Goal: Obtain resource: Download file/media

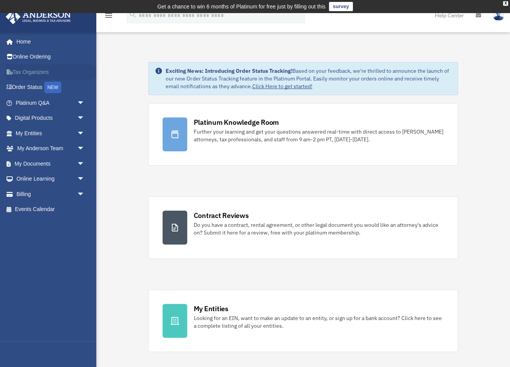
click at [25, 76] on link "Tax Organizers" at bounding box center [50, 71] width 91 height 15
click at [82, 162] on span "arrow_drop_down" at bounding box center [84, 164] width 15 height 16
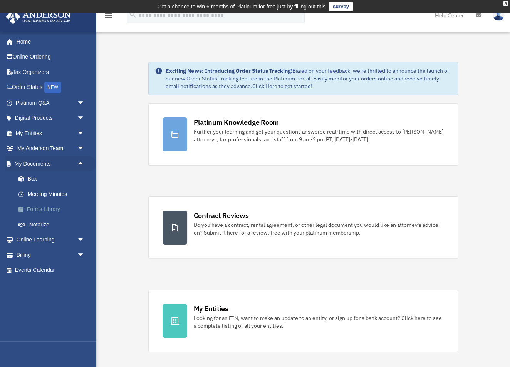
click at [49, 210] on link "Forms Library" at bounding box center [53, 209] width 85 height 15
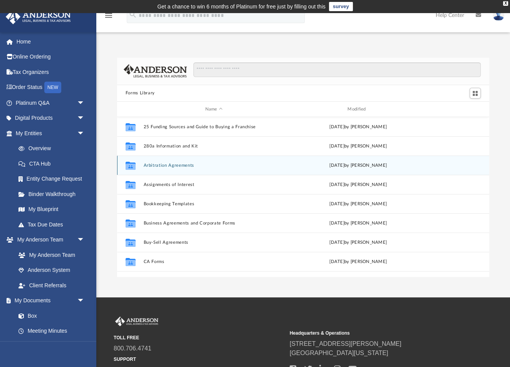
scroll to position [175, 372]
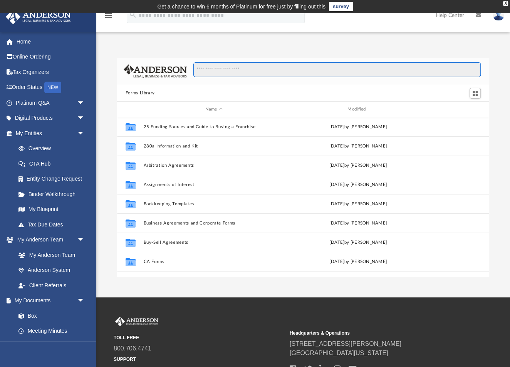
click at [230, 72] on input "Search files and folders" at bounding box center [336, 69] width 287 height 15
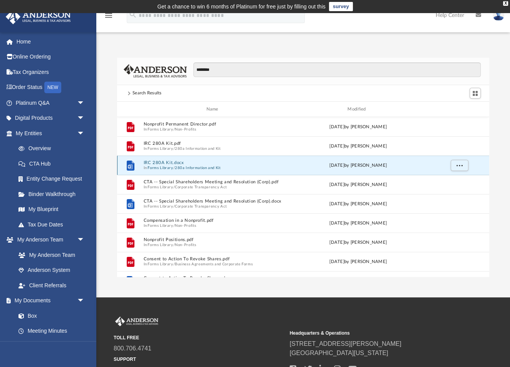
click at [179, 164] on button "IRC 280A Kit.docx" at bounding box center [213, 163] width 141 height 5
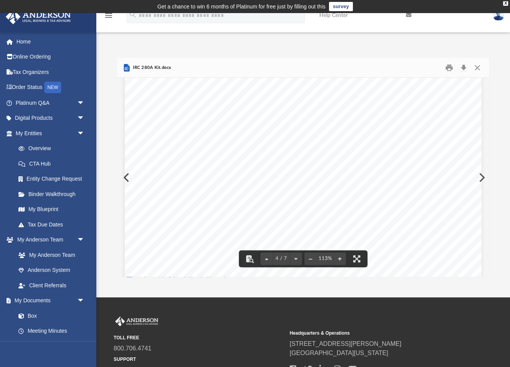
scroll to position [1414, 0]
click at [333, 171] on div "MINUTES OF THE SPECIAL MEETING OF DIRECTORS OF A [US_STATE] Corporation A Speci…" at bounding box center [303, 319] width 356 height 461
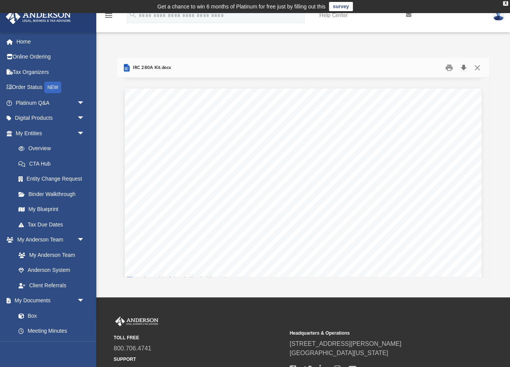
click at [464, 66] on button "Download" at bounding box center [463, 68] width 14 height 12
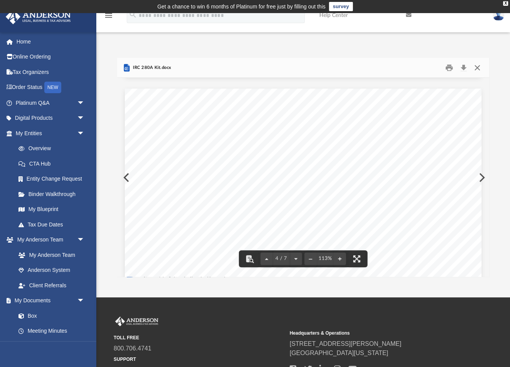
click at [477, 66] on button "Close" at bounding box center [477, 68] width 14 height 12
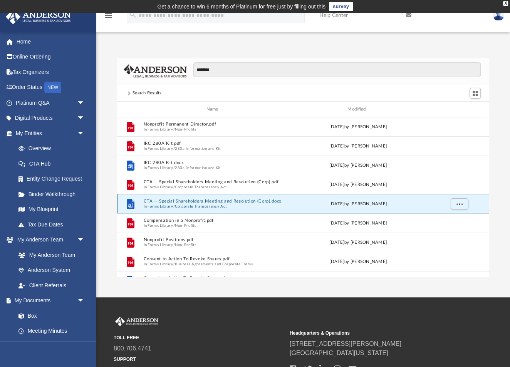
click at [219, 203] on button "CTA -- Special Shareholders Meeting and Resolution (Corp).docx" at bounding box center [213, 201] width 141 height 5
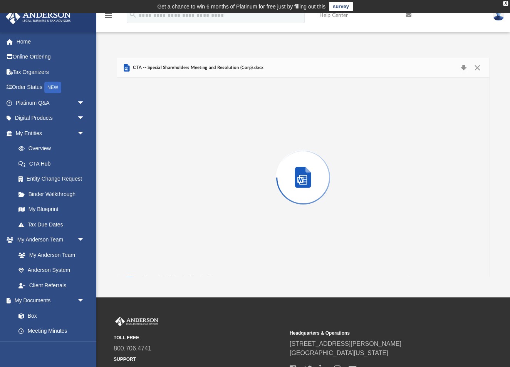
click at [219, 203] on div "Preview" at bounding box center [303, 177] width 372 height 199
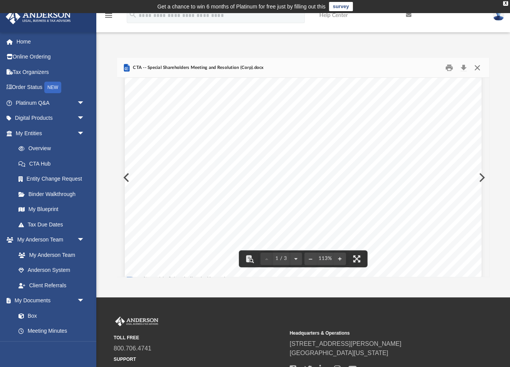
click at [478, 67] on button "Close" at bounding box center [477, 68] width 14 height 12
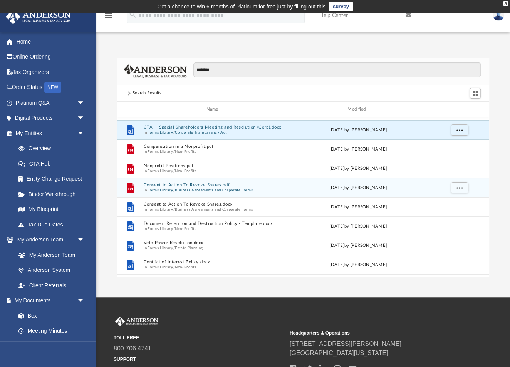
scroll to position [104, 0]
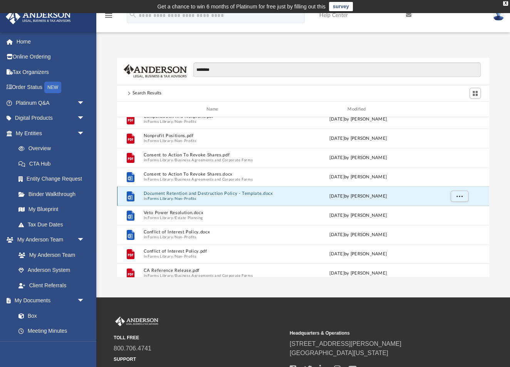
click at [213, 194] on button "Document Retention and Destruction Policy - Template.docx" at bounding box center [213, 193] width 141 height 5
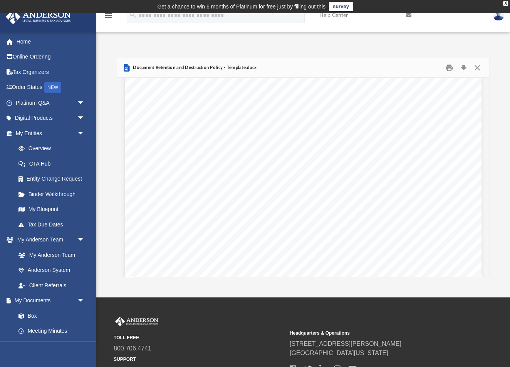
scroll to position [1561, 0]
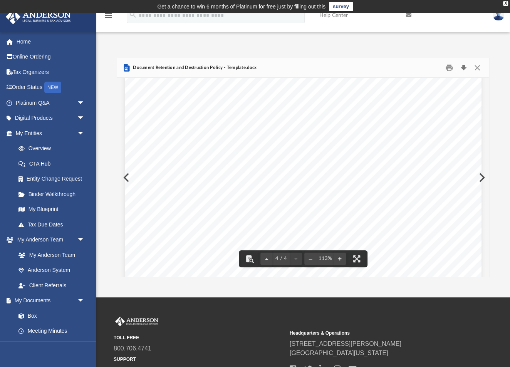
click at [462, 69] on button "Download" at bounding box center [463, 68] width 14 height 12
click at [477, 67] on button "Close" at bounding box center [477, 68] width 14 height 12
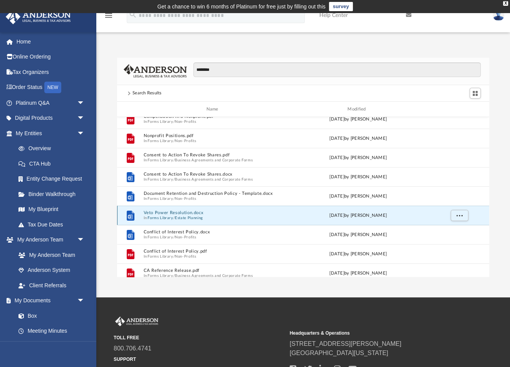
click at [180, 214] on button "Veto Power Resolution.docx" at bounding box center [213, 213] width 141 height 5
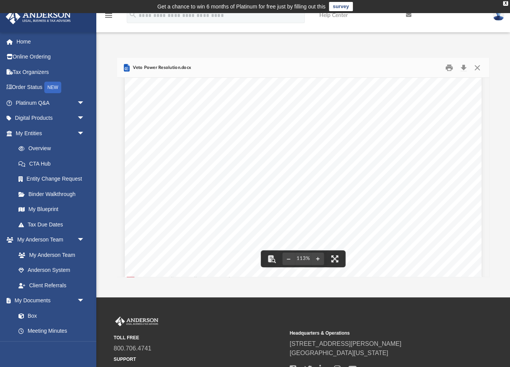
scroll to position [59, 0]
click at [462, 67] on button "Download" at bounding box center [463, 68] width 14 height 12
click at [478, 69] on button "Close" at bounding box center [477, 68] width 14 height 12
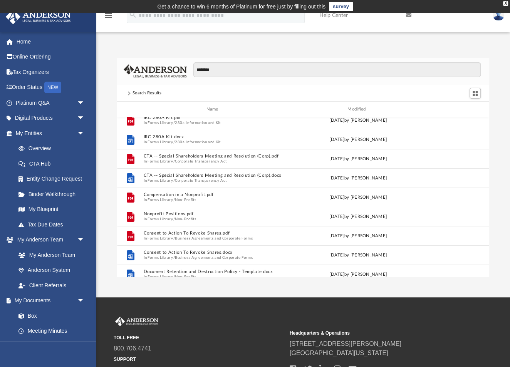
scroll to position [0, 0]
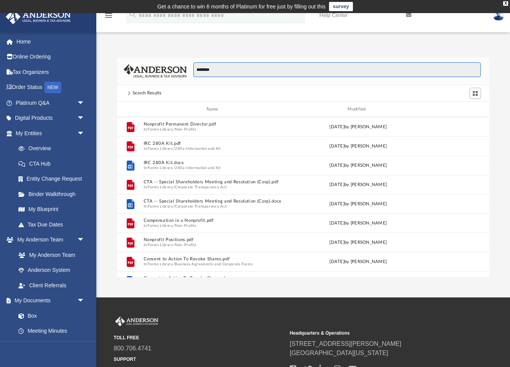
click at [235, 71] on input "********" at bounding box center [336, 69] width 287 height 15
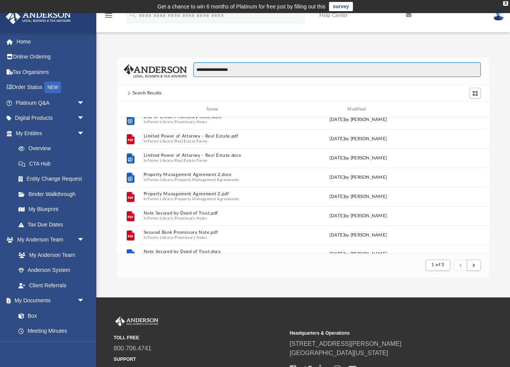
scroll to position [826, 0]
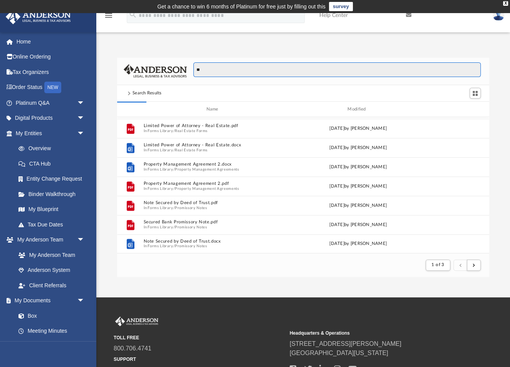
type input "*"
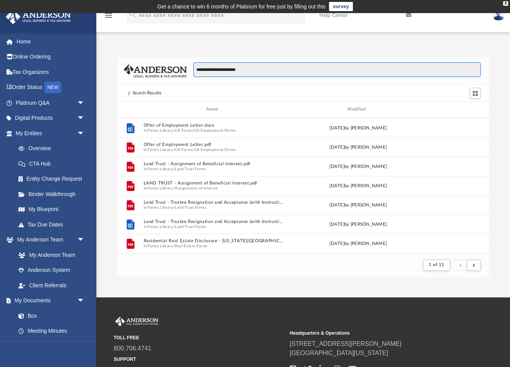
scroll to position [0, 0]
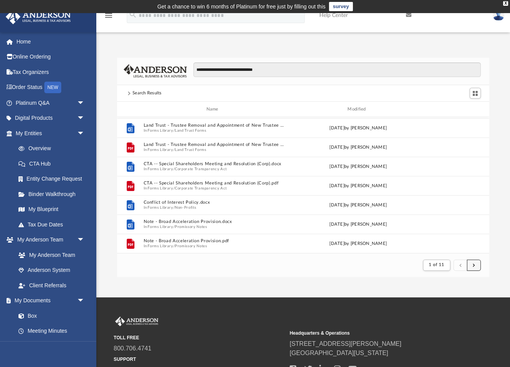
click at [474, 266] on span "submit" at bounding box center [473, 265] width 2 height 4
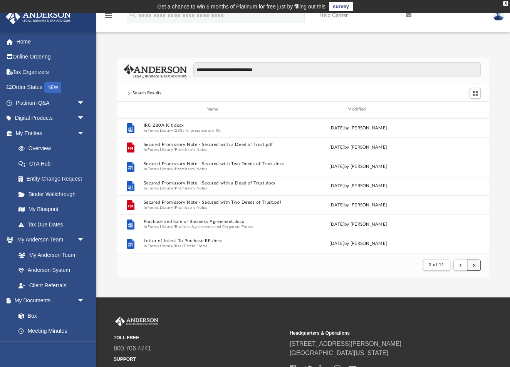
click at [472, 266] on button "submit" at bounding box center [474, 264] width 14 height 11
click at [472, 265] on button "submit" at bounding box center [474, 264] width 14 height 11
click at [473, 265] on span "submit" at bounding box center [473, 265] width 2 height 4
click at [478, 263] on button "submit" at bounding box center [474, 264] width 14 height 11
click at [474, 265] on span "submit" at bounding box center [473, 265] width 2 height 4
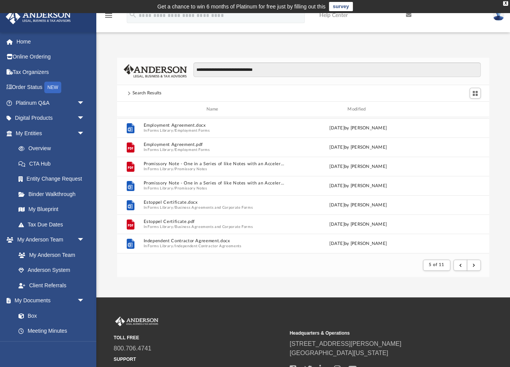
click at [212, 110] on div "Name" at bounding box center [213, 109] width 141 height 7
click at [210, 108] on div "Name" at bounding box center [213, 109] width 141 height 7
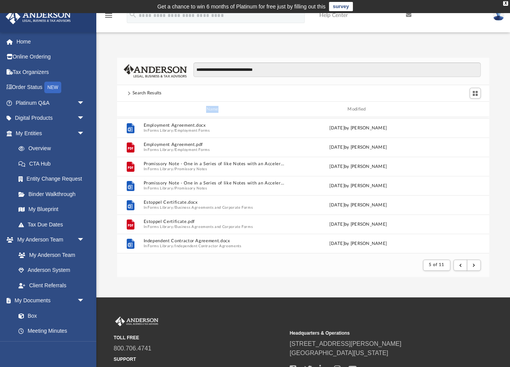
click at [228, 110] on div "Name" at bounding box center [213, 109] width 141 height 7
click at [210, 113] on div "Name Modified" at bounding box center [303, 109] width 372 height 15
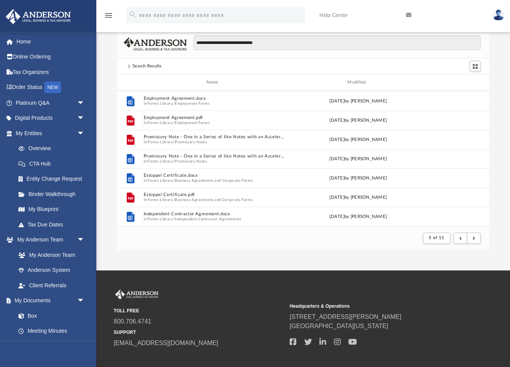
scroll to position [42, 0]
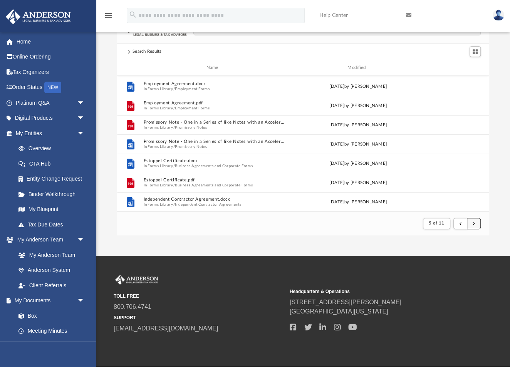
click at [475, 224] on span "submit" at bounding box center [473, 223] width 2 height 4
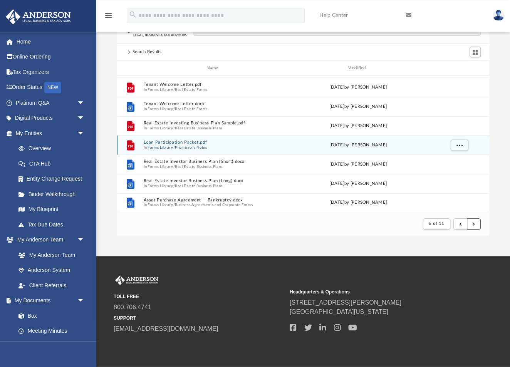
scroll to position [68, 0]
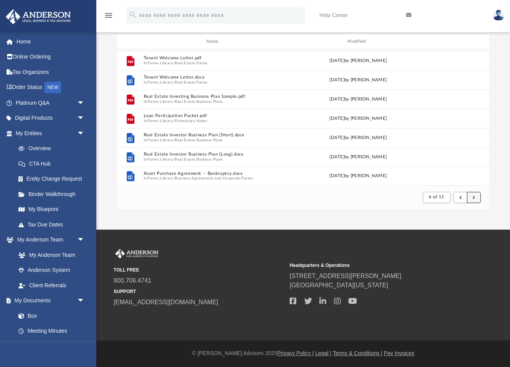
click at [479, 196] on button "submit" at bounding box center [474, 197] width 14 height 11
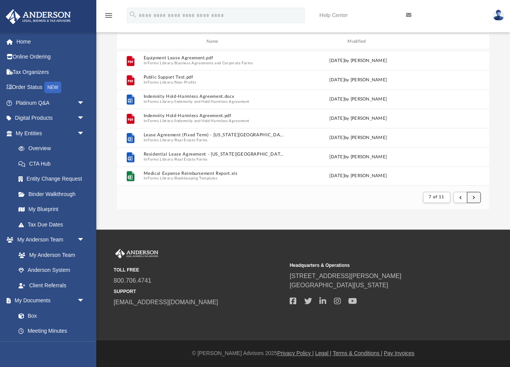
click at [474, 196] on span "submit" at bounding box center [473, 197] width 2 height 4
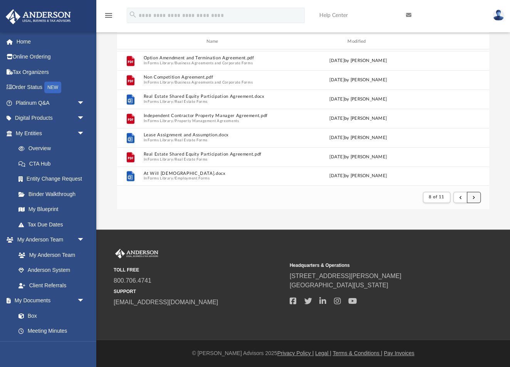
click at [476, 198] on button "submit" at bounding box center [474, 197] width 14 height 11
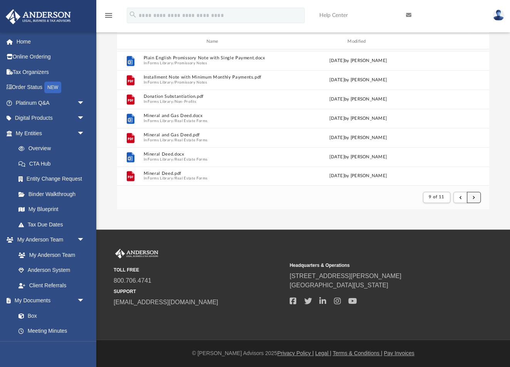
click at [475, 197] on button "submit" at bounding box center [474, 197] width 14 height 11
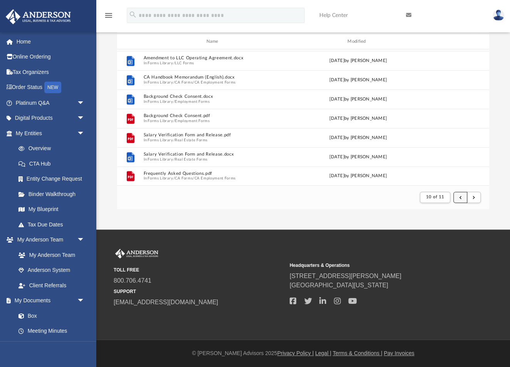
click at [465, 197] on button "submit" at bounding box center [460, 197] width 14 height 11
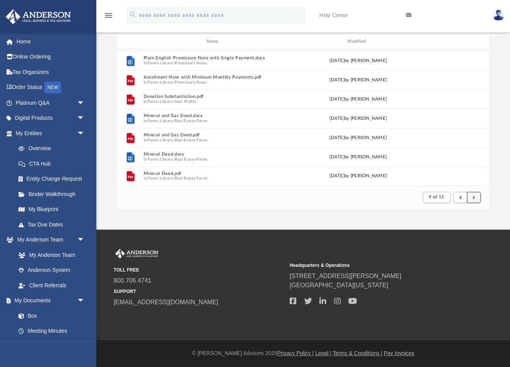
click at [477, 195] on button "submit" at bounding box center [474, 197] width 14 height 11
click at [472, 197] on button "submit" at bounding box center [474, 197] width 14 height 11
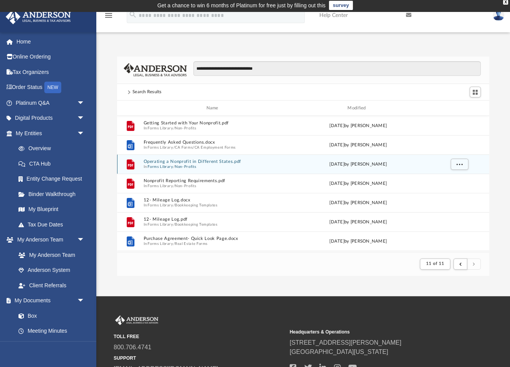
scroll to position [0, 0]
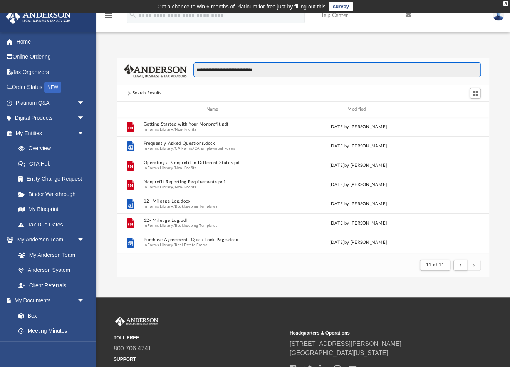
click at [277, 74] on input "**********" at bounding box center [336, 69] width 287 height 15
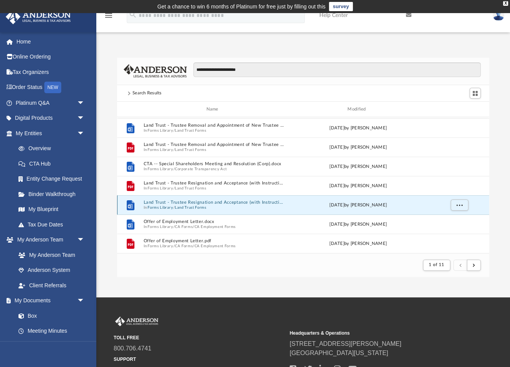
click at [201, 202] on button "Land Trust - Trustee Resignation and Acceptance (with Instructions).docx" at bounding box center [213, 202] width 141 height 5
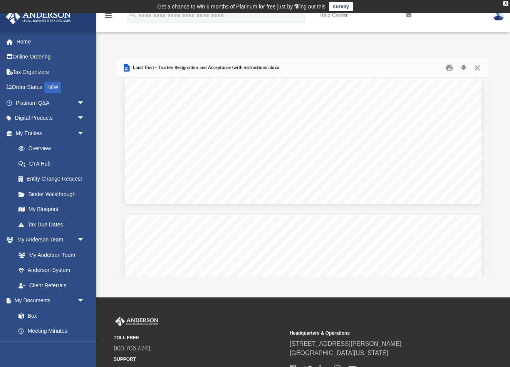
scroll to position [778, 0]
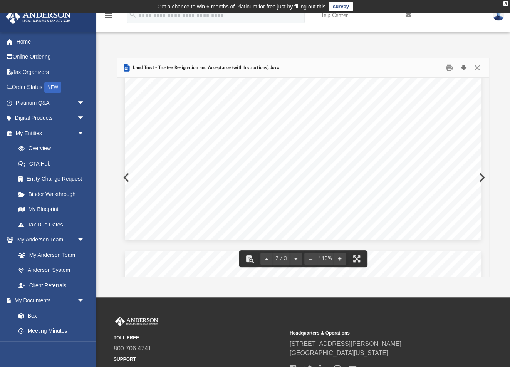
click at [463, 66] on button "Download" at bounding box center [463, 68] width 14 height 12
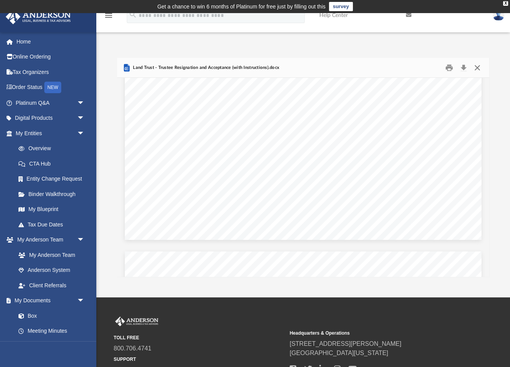
click at [478, 68] on button "Close" at bounding box center [477, 68] width 14 height 12
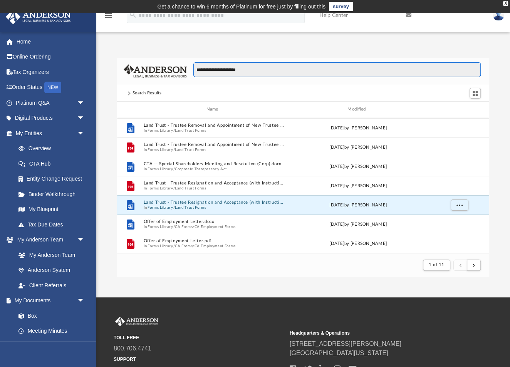
drag, startPoint x: 270, startPoint y: 69, endPoint x: 176, endPoint y: 70, distance: 93.6
click at [193, 70] on input "**********" at bounding box center [336, 69] width 287 height 15
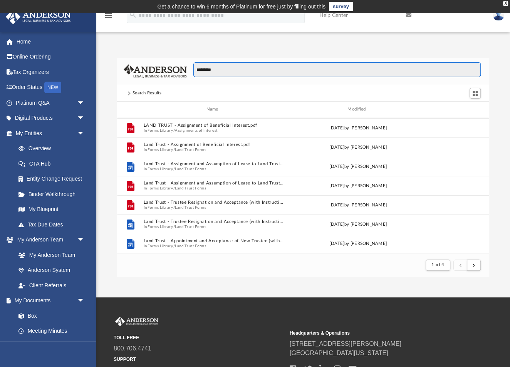
scroll to position [0, 0]
click at [201, 69] on input "*********" at bounding box center [336, 69] width 287 height 15
click at [203, 69] on input "*********" at bounding box center [336, 69] width 287 height 15
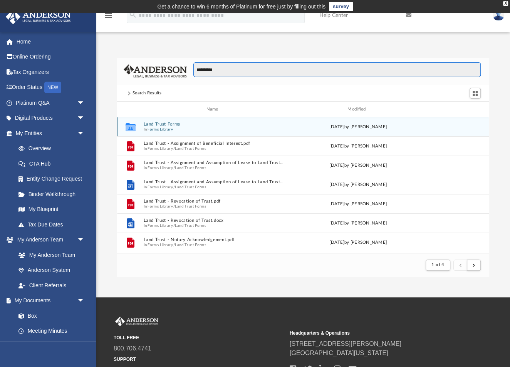
type input "**********"
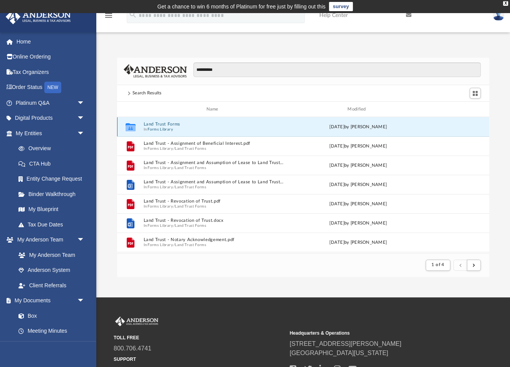
click at [166, 126] on button "Land Trust Forms" at bounding box center [213, 124] width 141 height 5
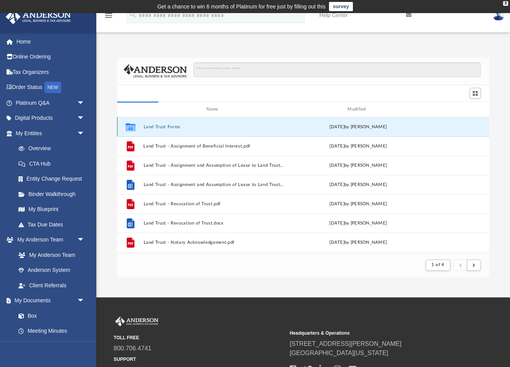
scroll to position [175, 372]
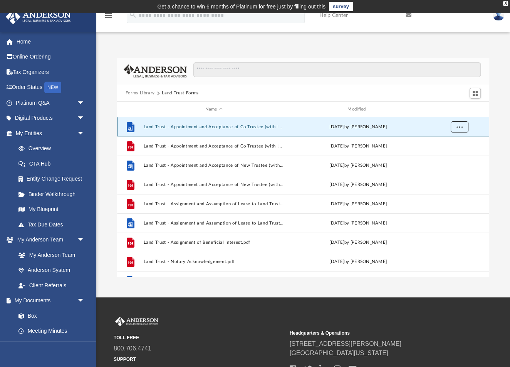
click at [458, 126] on span "More options" at bounding box center [459, 127] width 6 height 4
click at [462, 156] on li "Download" at bounding box center [452, 155] width 22 height 8
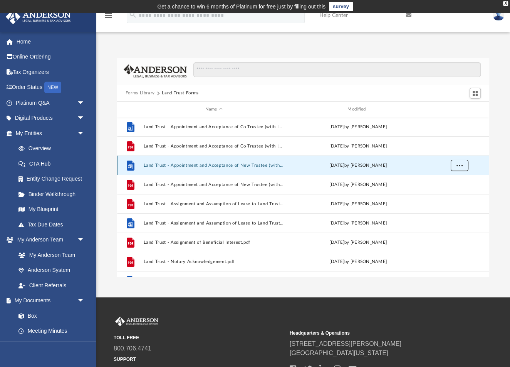
click at [460, 164] on span "More options" at bounding box center [459, 165] width 6 height 4
click at [458, 195] on li "Download" at bounding box center [452, 193] width 22 height 8
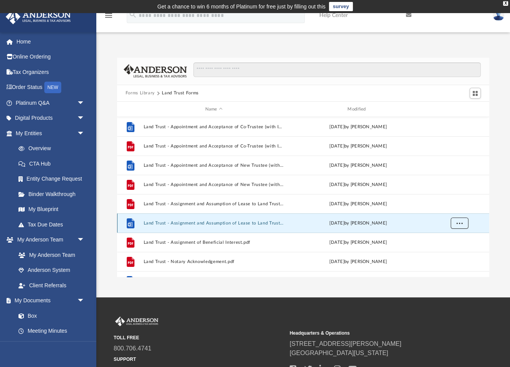
click at [460, 223] on span "More options" at bounding box center [459, 223] width 6 height 4
click at [457, 251] on li "Download" at bounding box center [452, 251] width 22 height 8
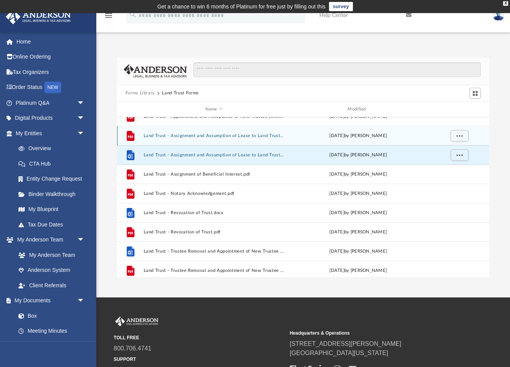
scroll to position [78, 0]
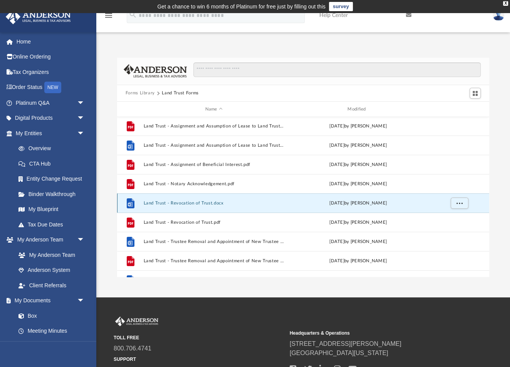
click at [215, 202] on button "Land Trust - Revocation of Trust.docx" at bounding box center [213, 203] width 141 height 5
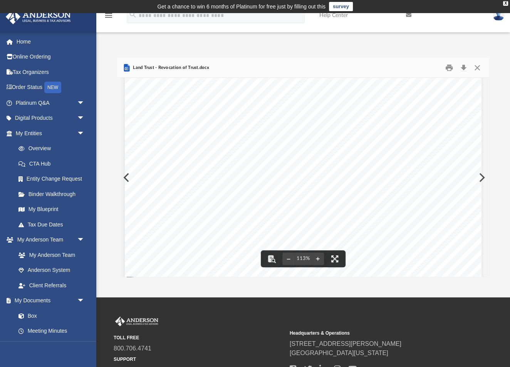
scroll to position [0, 0]
click at [460, 67] on button "Download" at bounding box center [463, 68] width 14 height 12
click at [479, 67] on button "Close" at bounding box center [477, 68] width 14 height 12
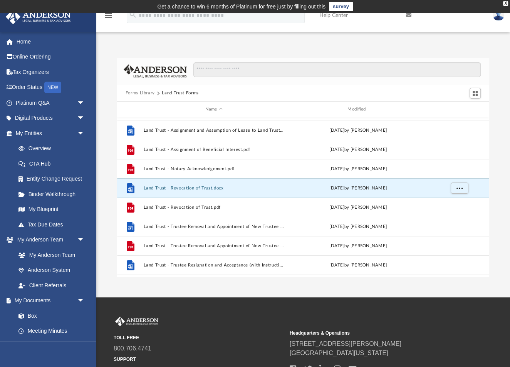
scroll to position [104, 0]
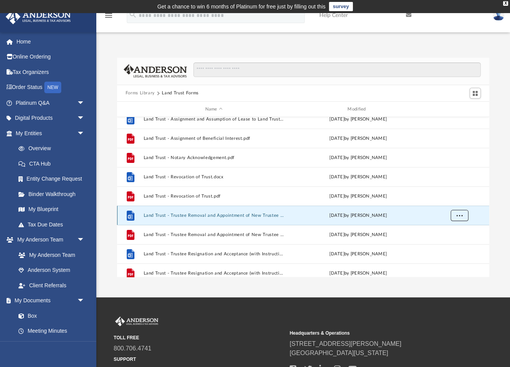
click at [458, 216] on span "More options" at bounding box center [459, 215] width 6 height 4
click at [453, 243] on li "Download" at bounding box center [452, 243] width 22 height 8
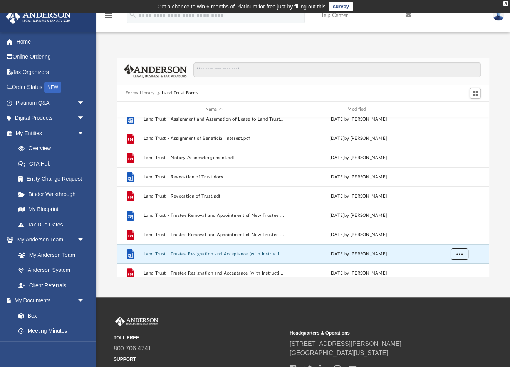
click at [457, 253] on span "More options" at bounding box center [459, 254] width 6 height 4
click at [456, 237] on li "Download" at bounding box center [452, 238] width 22 height 8
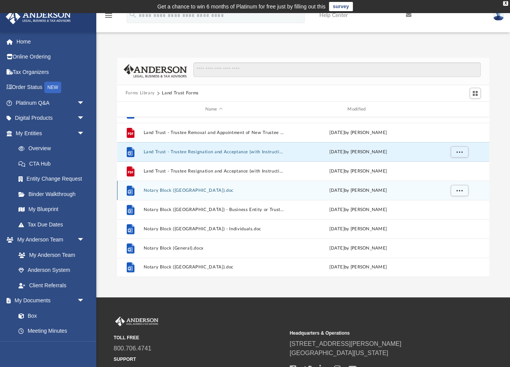
click at [267, 194] on div "File Notary Block ([GEOGRAPHIC_DATA]).doc [DATE] by [PERSON_NAME]" at bounding box center [303, 190] width 372 height 19
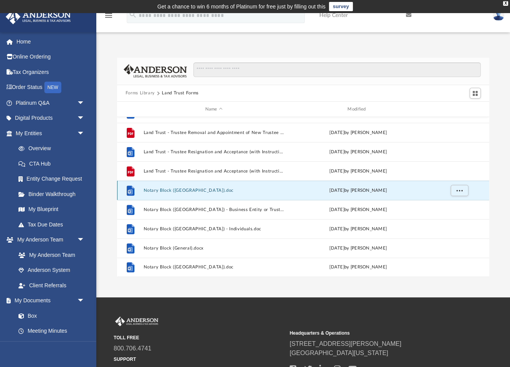
click at [267, 194] on div "File Notary Block ([GEOGRAPHIC_DATA]).doc [DATE] by [PERSON_NAME]" at bounding box center [303, 190] width 372 height 19
click at [131, 191] on icon "grid" at bounding box center [129, 191] width 5 height 5
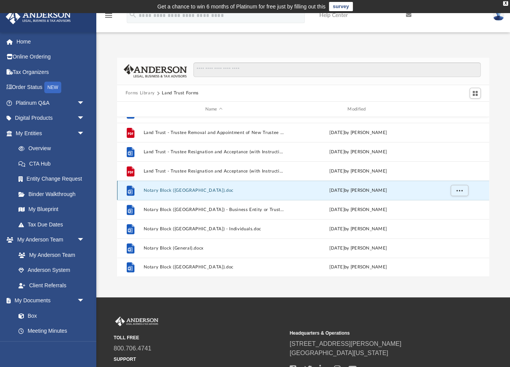
click at [131, 191] on icon "grid" at bounding box center [129, 191] width 5 height 5
click at [457, 189] on span "More options" at bounding box center [459, 190] width 6 height 4
click at [457, 204] on li "Preview" at bounding box center [452, 206] width 22 height 8
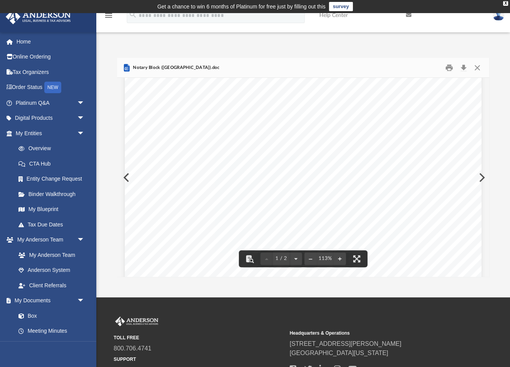
scroll to position [118, 0]
click at [475, 68] on button "Close" at bounding box center [477, 68] width 14 height 12
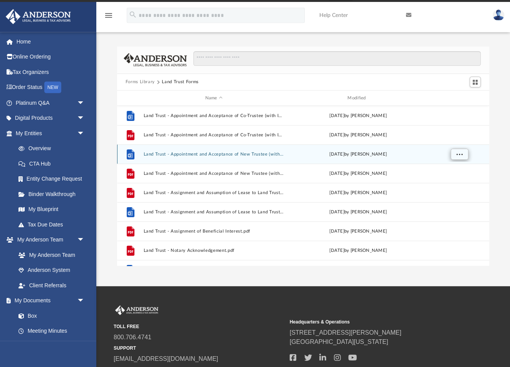
scroll to position [0, 0]
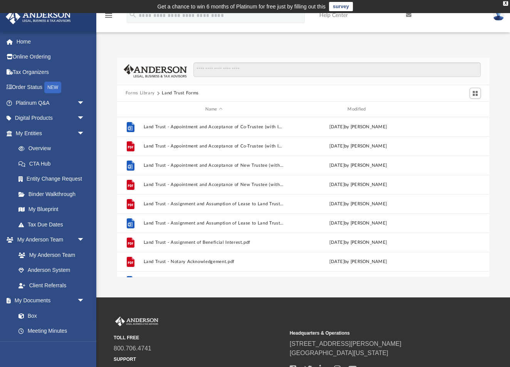
click at [178, 93] on button "Land Trust Forms" at bounding box center [180, 93] width 37 height 7
click at [150, 92] on button "Forms Library" at bounding box center [140, 93] width 29 height 7
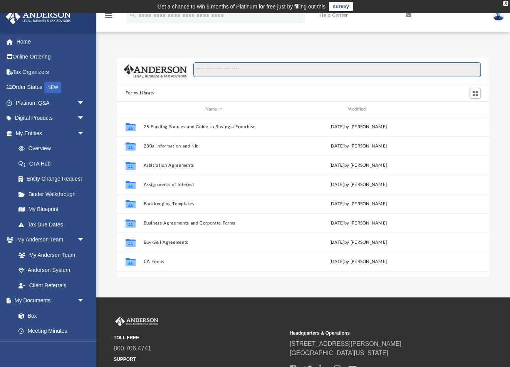
click at [251, 71] on input "Search files and folders" at bounding box center [336, 69] width 287 height 15
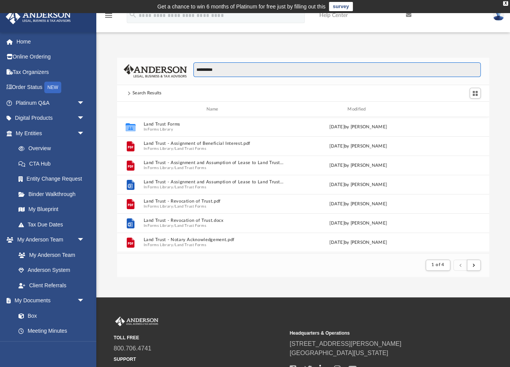
type input "**********"
